Goal: Task Accomplishment & Management: Complete application form

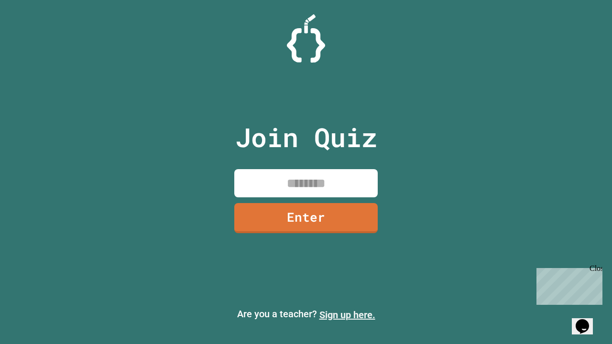
click at [347, 315] on link "Sign up here." at bounding box center [347, 314] width 56 height 11
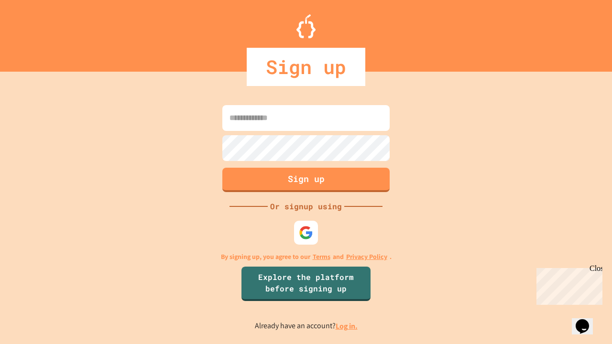
click at [347, 326] on link "Log in." at bounding box center [346, 326] width 22 height 10
